Goal: Share content

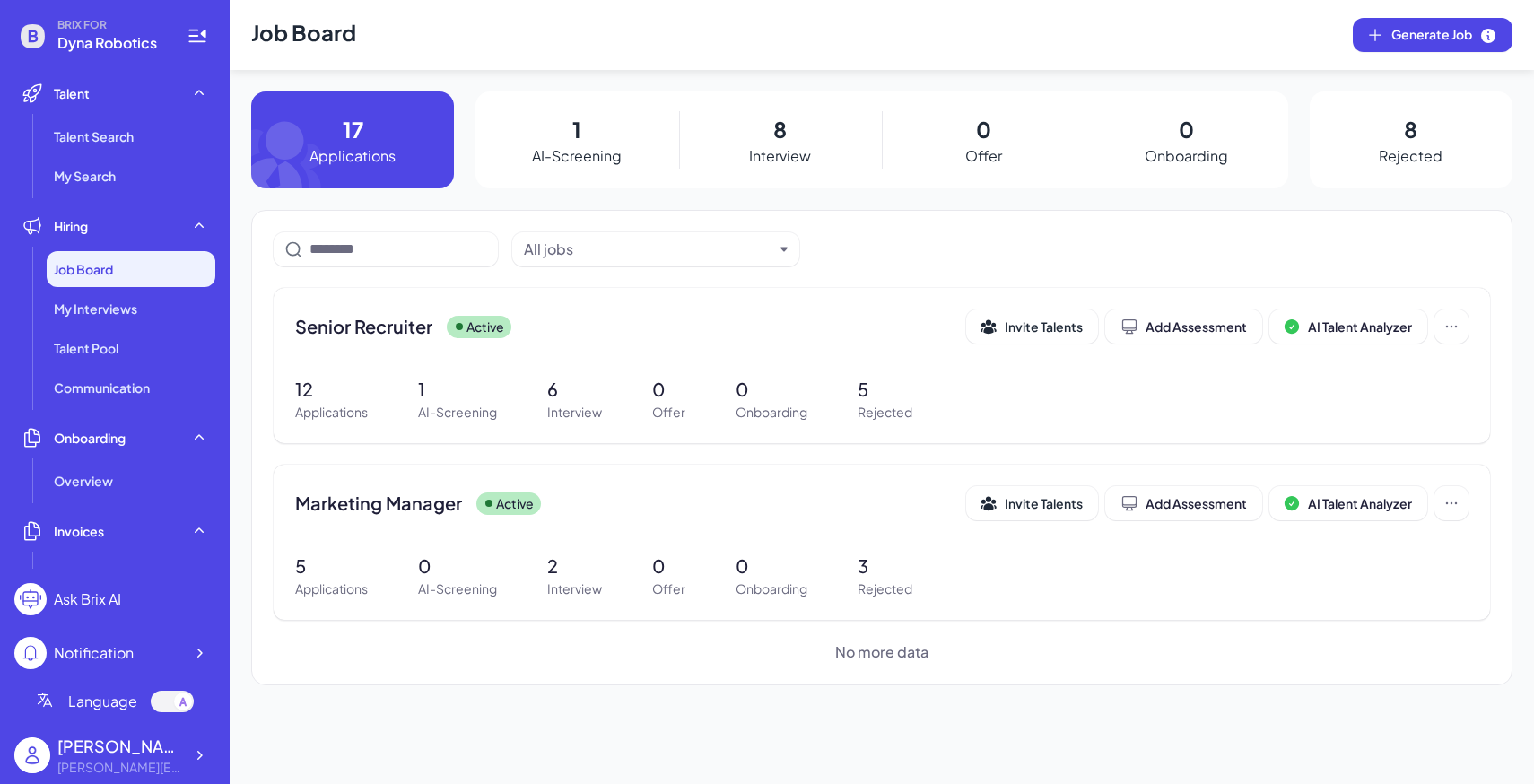
click at [188, 725] on div "Language" at bounding box center [115, 701] width 201 height 50
click at [199, 748] on icon at bounding box center [199, 755] width 18 height 18
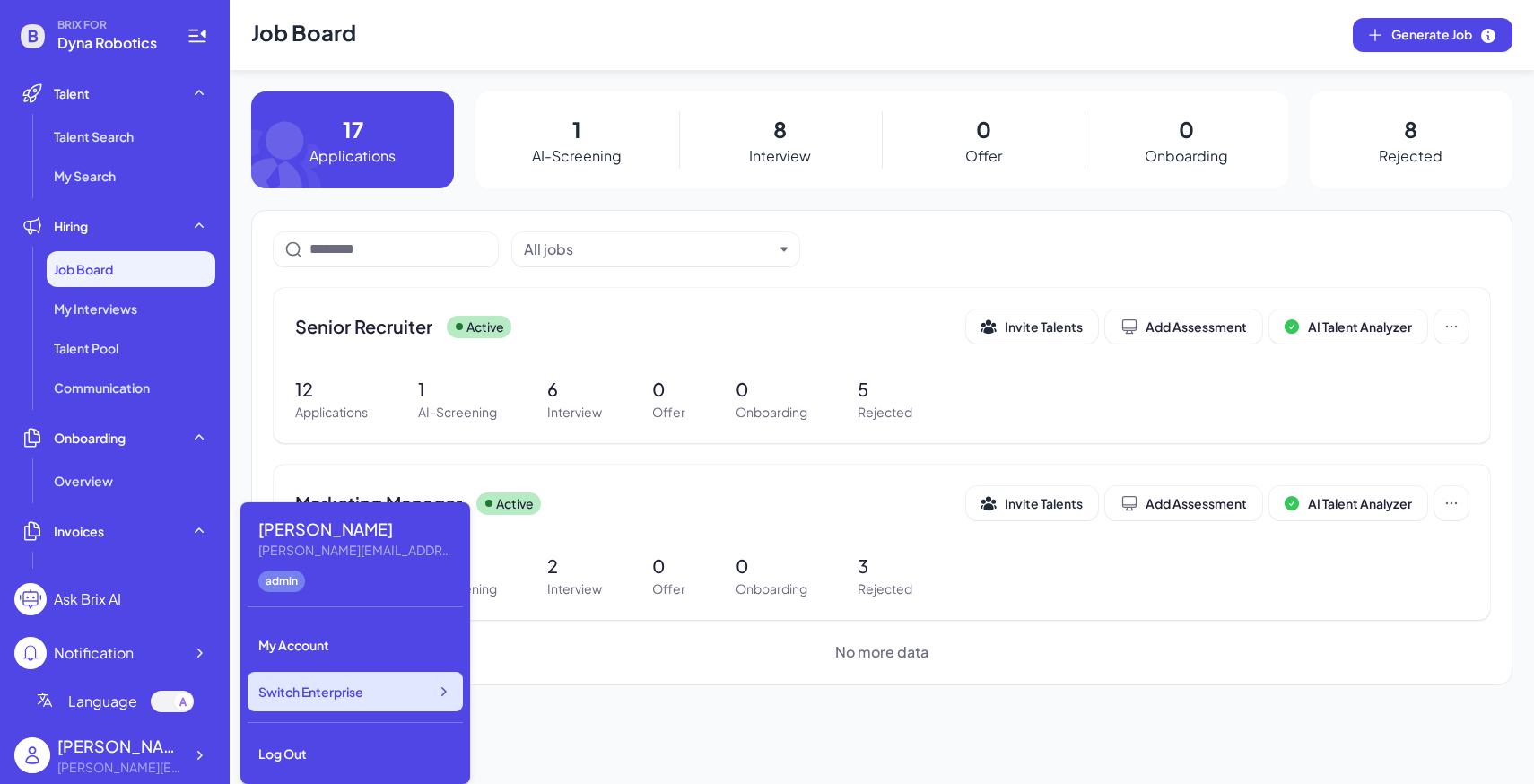
click at [340, 701] on div "Switch Enterprise" at bounding box center [355, 692] width 215 height 40
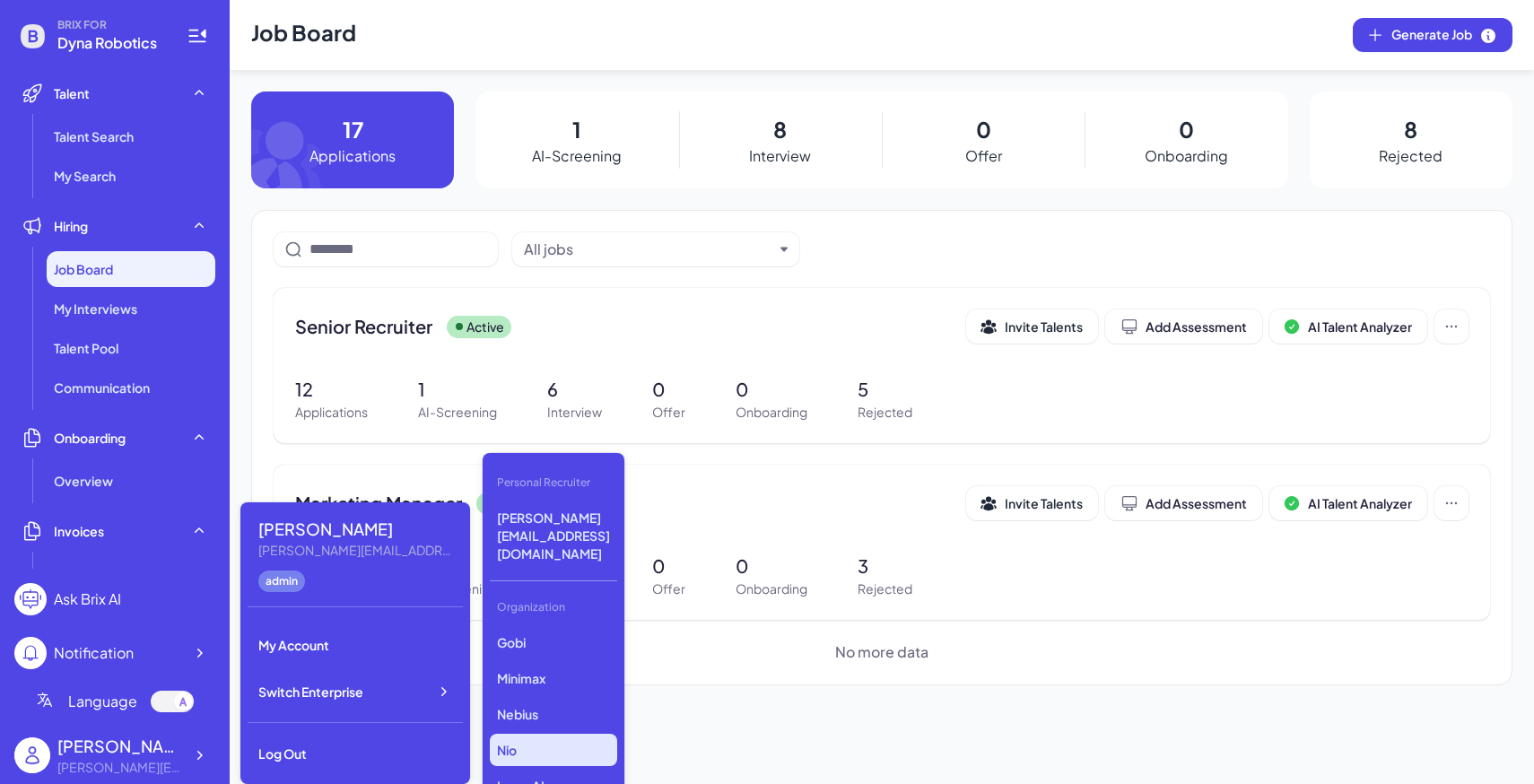
scroll to position [822, 0]
click at [586, 735] on div "Gobi Minimax Nebius Nio Luma AI Opus Clip AI Agent Startup Newfront LiveX AI VC…" at bounding box center [553, 716] width 128 height 180
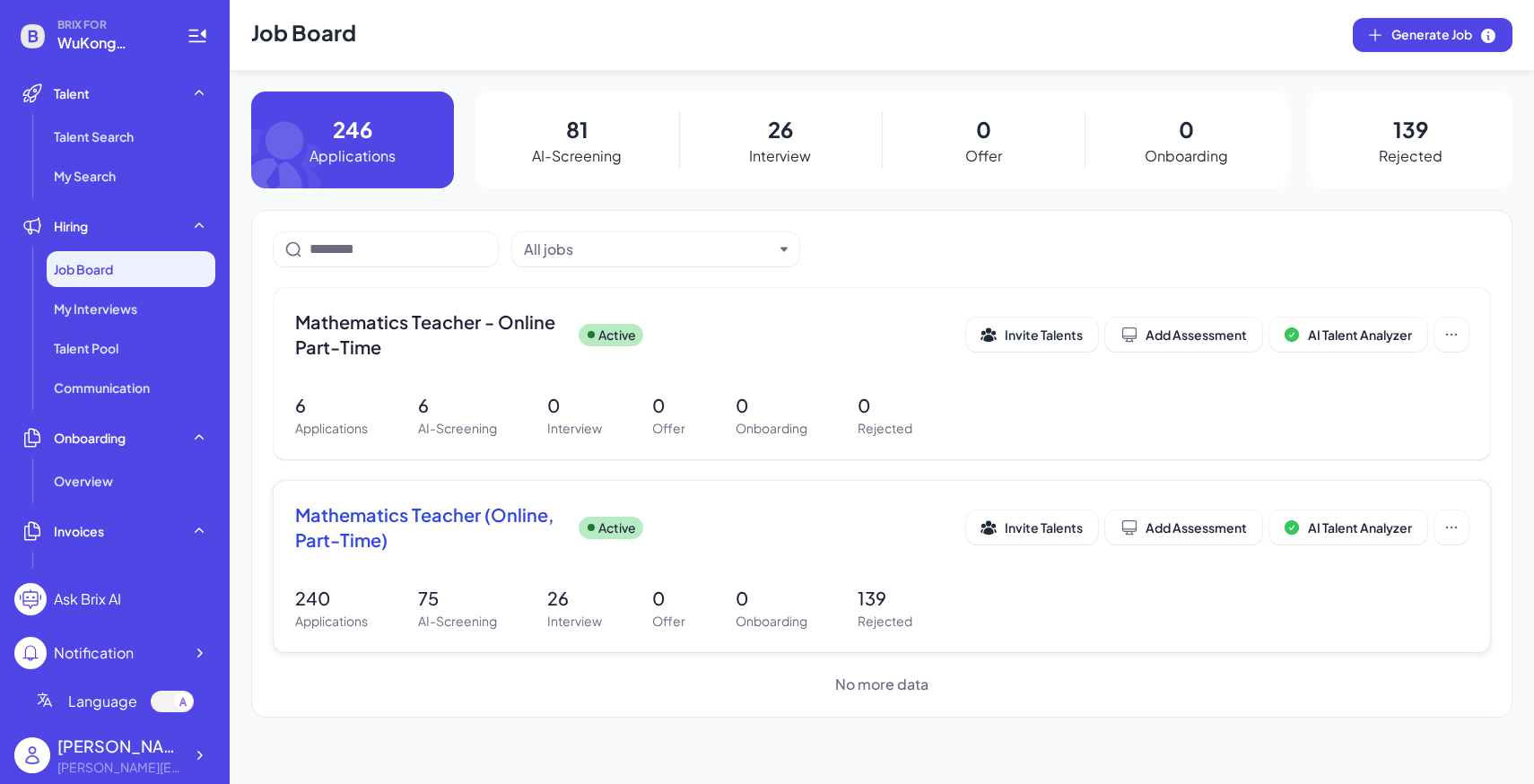
click at [615, 574] on div "Mathematics Teacher (Online, Part-Time) Active Invite Talents Add Assessment AI…" at bounding box center [882, 566] width 1217 height 171
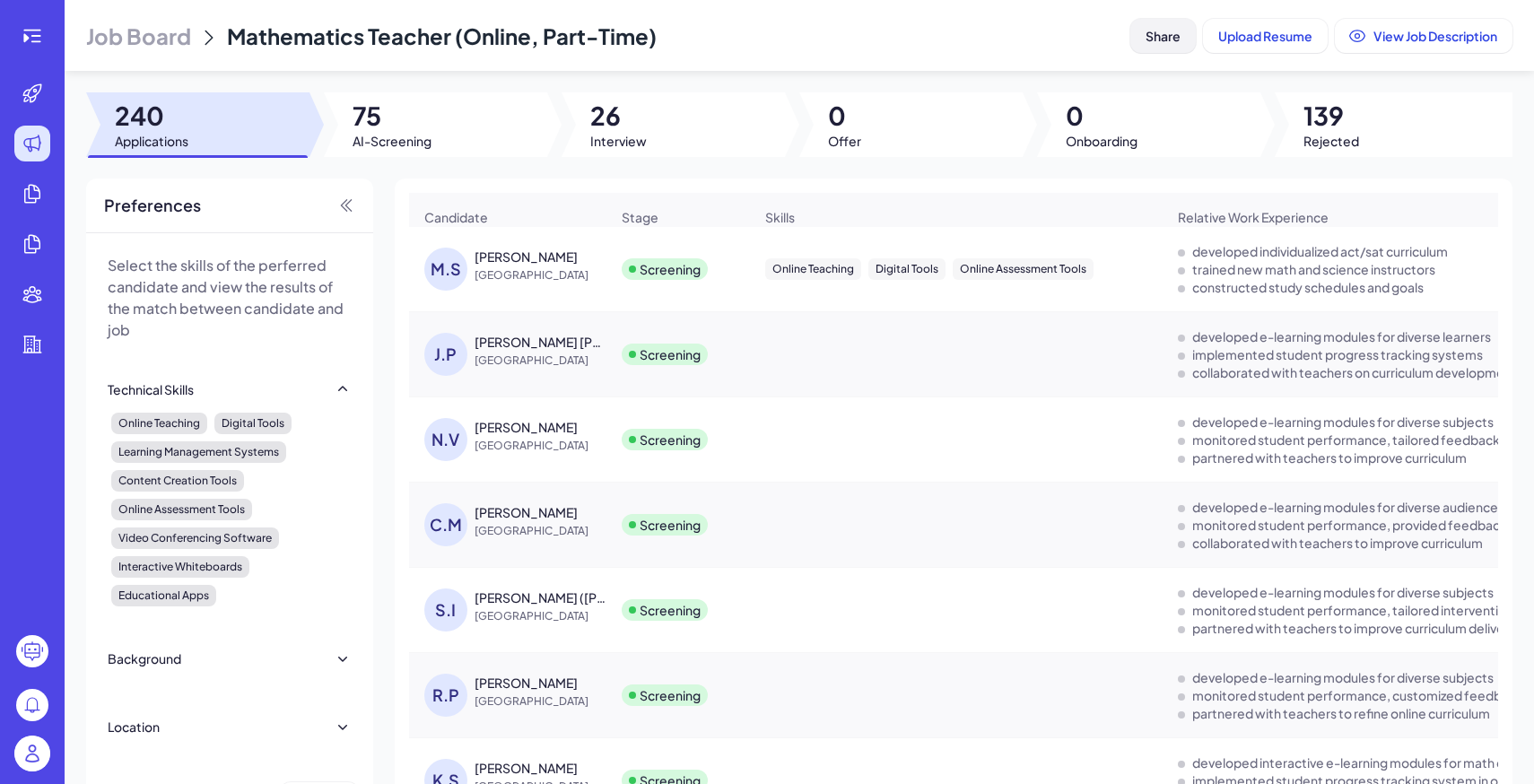
click at [1159, 33] on span "Share" at bounding box center [1163, 35] width 35 height 16
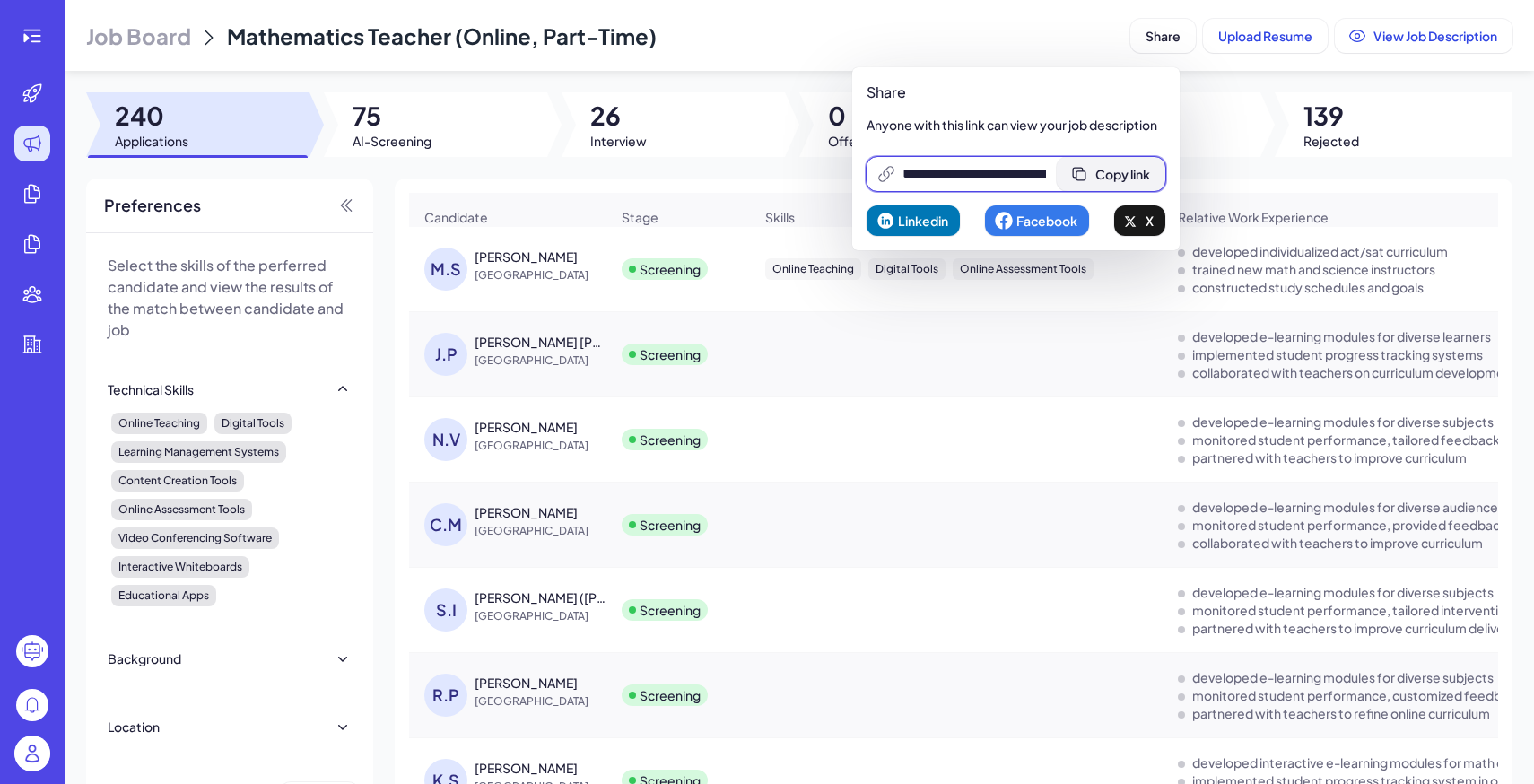
click at [1106, 178] on span "Copy link" at bounding box center [1123, 173] width 55 height 16
click at [795, 332] on div at bounding box center [956, 354] width 411 height 50
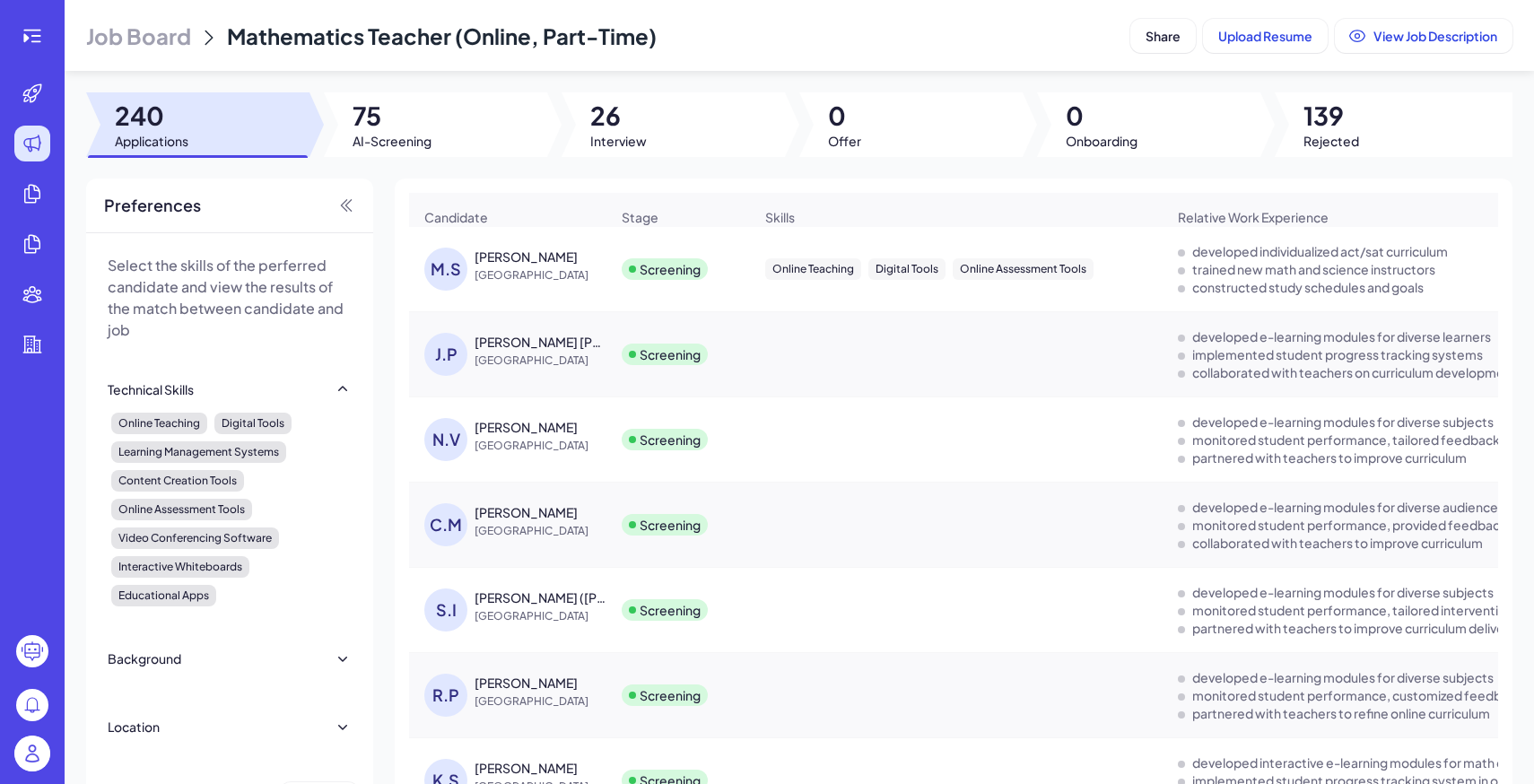
click at [536, 263] on div "[PERSON_NAME]" at bounding box center [526, 257] width 103 height 18
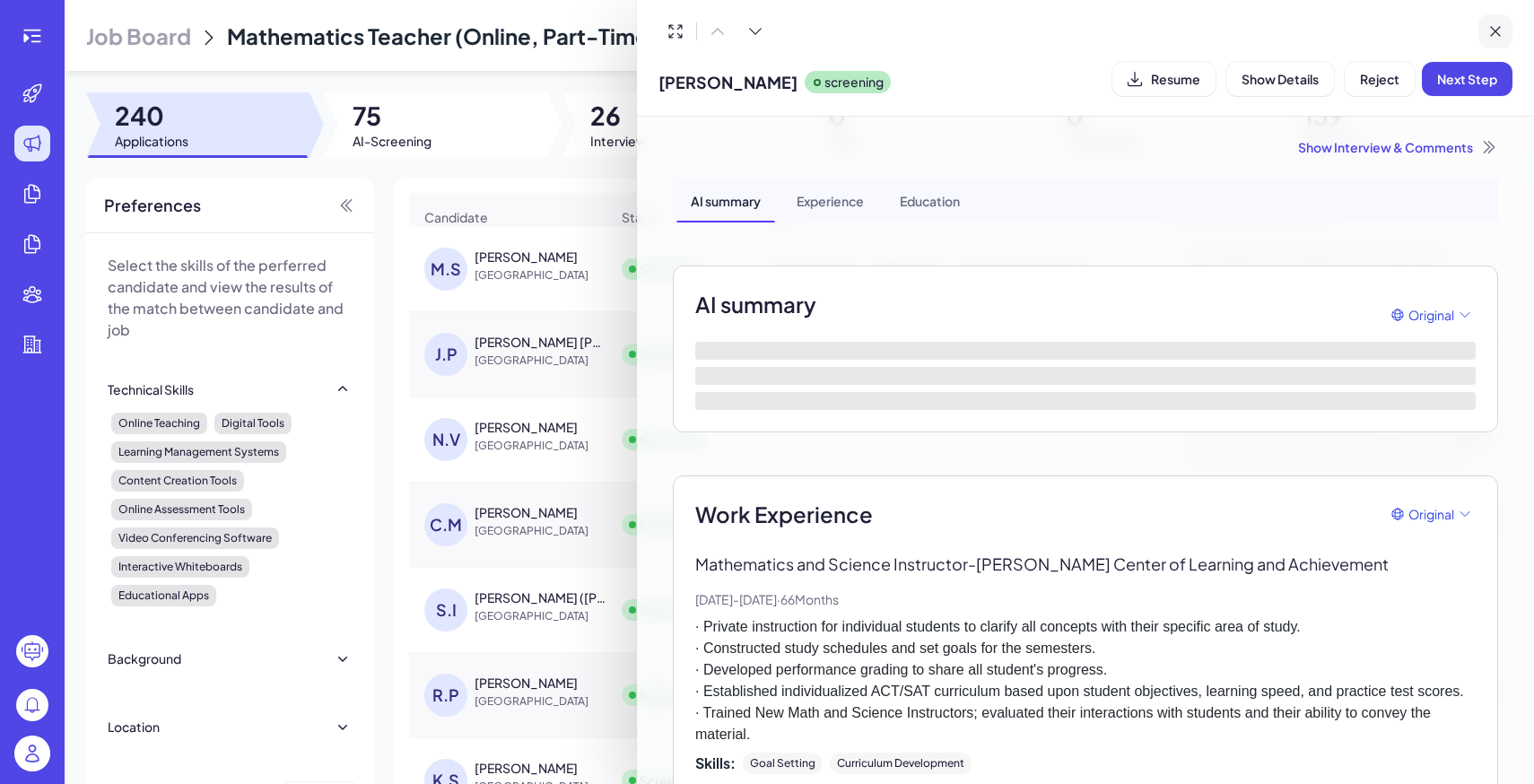
click at [1502, 29] on icon at bounding box center [1495, 31] width 18 height 18
